Goal: Information Seeking & Learning: Learn about a topic

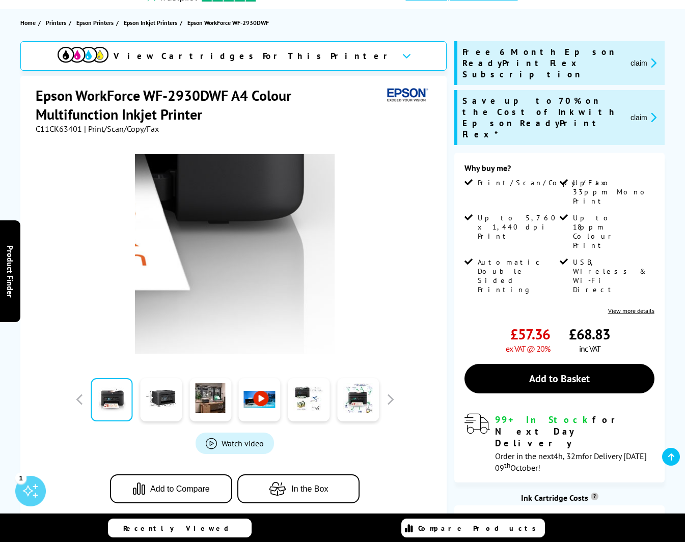
scroll to position [104, 0]
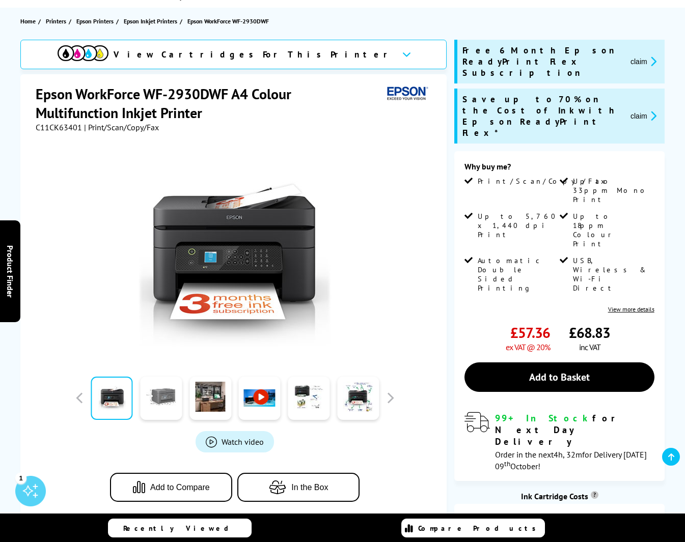
click at [165, 400] on link at bounding box center [161, 398] width 42 height 43
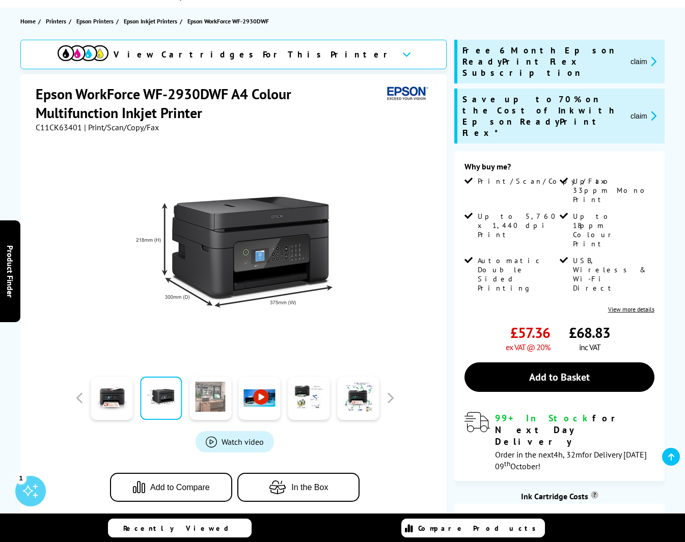
click at [207, 396] on link at bounding box center [210, 398] width 42 height 43
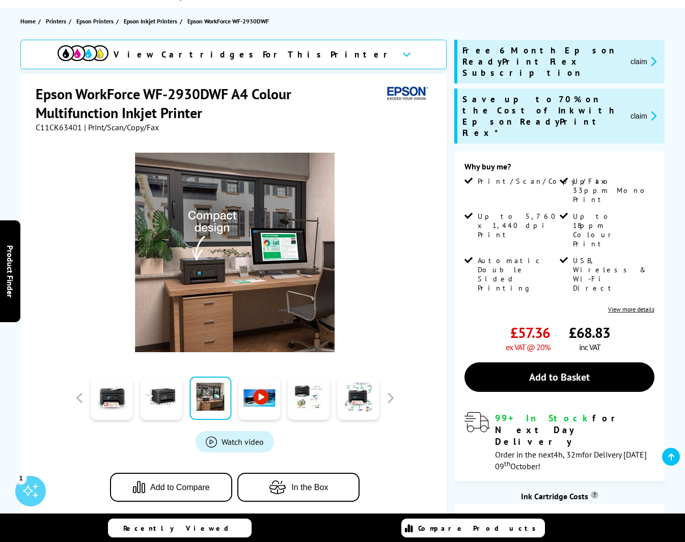
click at [252, 397] on link at bounding box center [260, 398] width 42 height 43
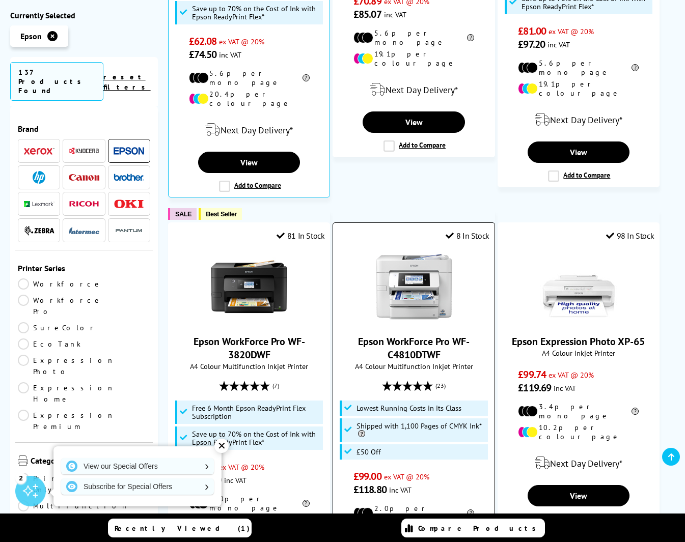
scroll to position [909, 0]
